Goal: Task Accomplishment & Management: Use online tool/utility

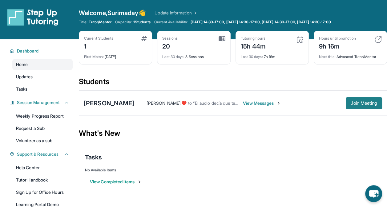
click at [368, 99] on button "Join Meeting" at bounding box center [364, 103] width 36 height 12
